Goal: Task Accomplishment & Management: Manage account settings

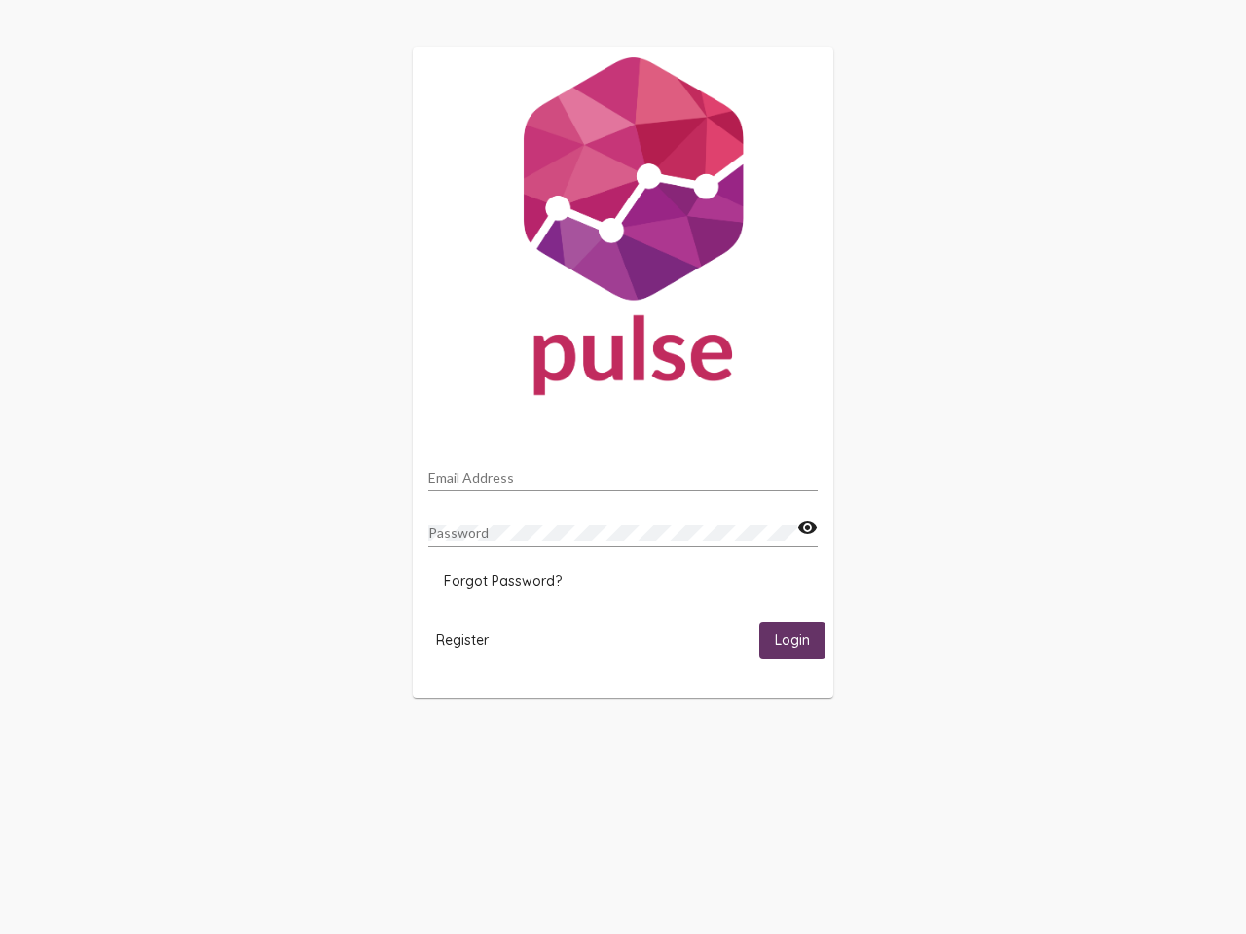
click at [623, 472] on input "Email Address" at bounding box center [622, 478] width 389 height 16
click at [807, 528] on mat-icon "visibility" at bounding box center [807, 528] width 20 height 23
click at [502, 581] on span "Forgot Password?" at bounding box center [503, 581] width 118 height 18
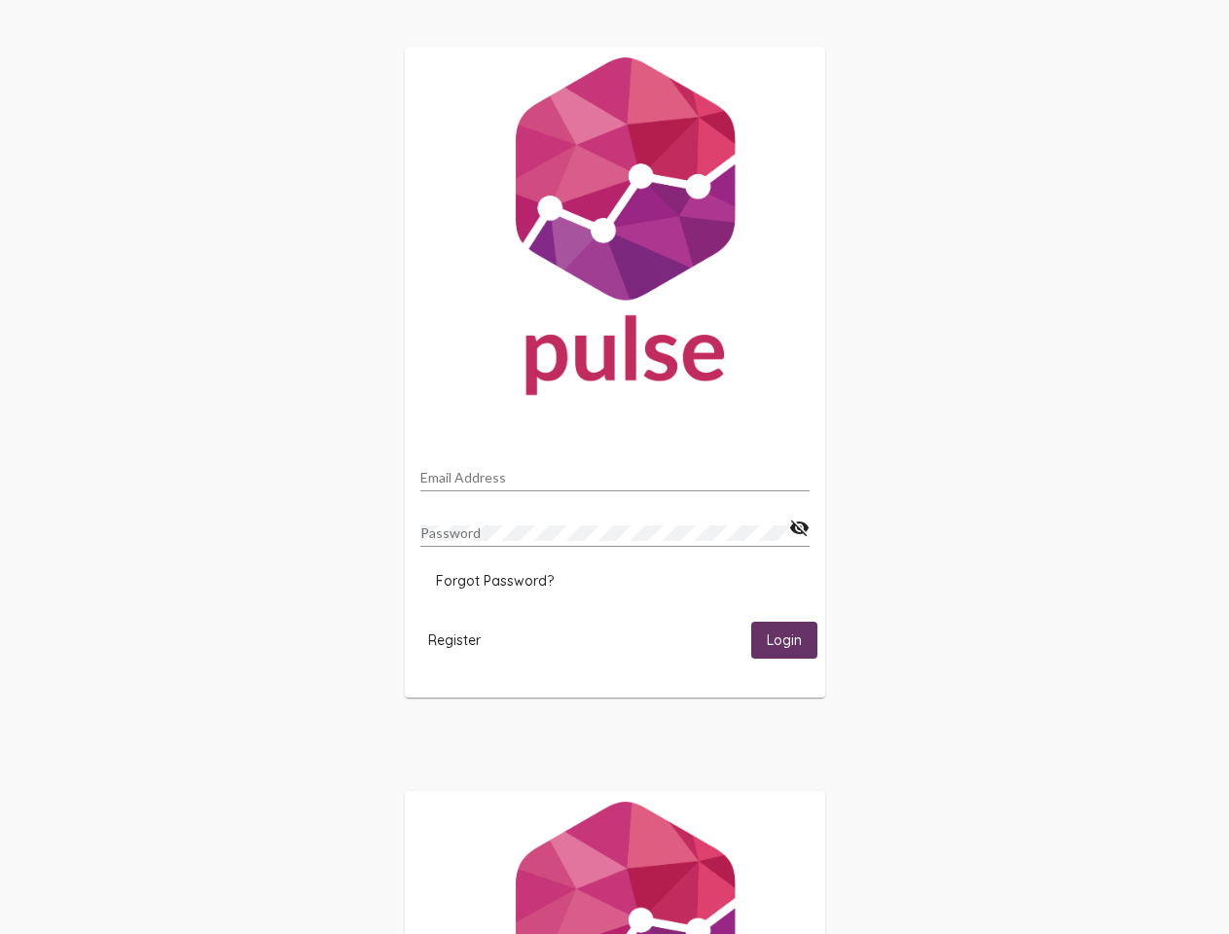
click at [462, 639] on span "Register" at bounding box center [454, 641] width 53 height 18
click at [792, 639] on html "Email Address Password visibility_off Forgot Password? Register Login" at bounding box center [614, 630] width 1229 height 1260
